Goal: Entertainment & Leisure: Consume media (video, audio)

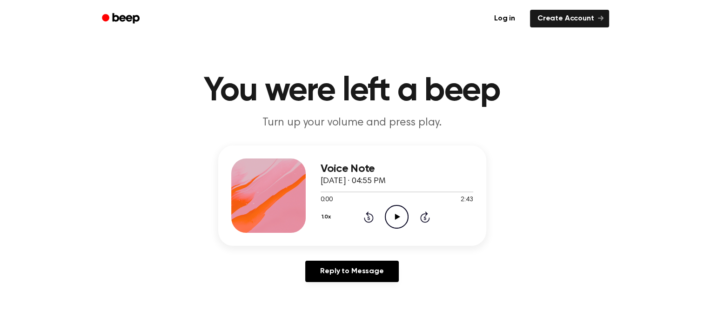
click at [397, 214] on icon "Play Audio" at bounding box center [397, 217] width 24 height 24
click at [397, 214] on icon "Pause Audio" at bounding box center [397, 217] width 24 height 24
click at [396, 213] on icon "Play Audio" at bounding box center [397, 217] width 24 height 24
click at [396, 213] on icon "Pause Audio" at bounding box center [397, 217] width 24 height 24
